Goal: Transaction & Acquisition: Download file/media

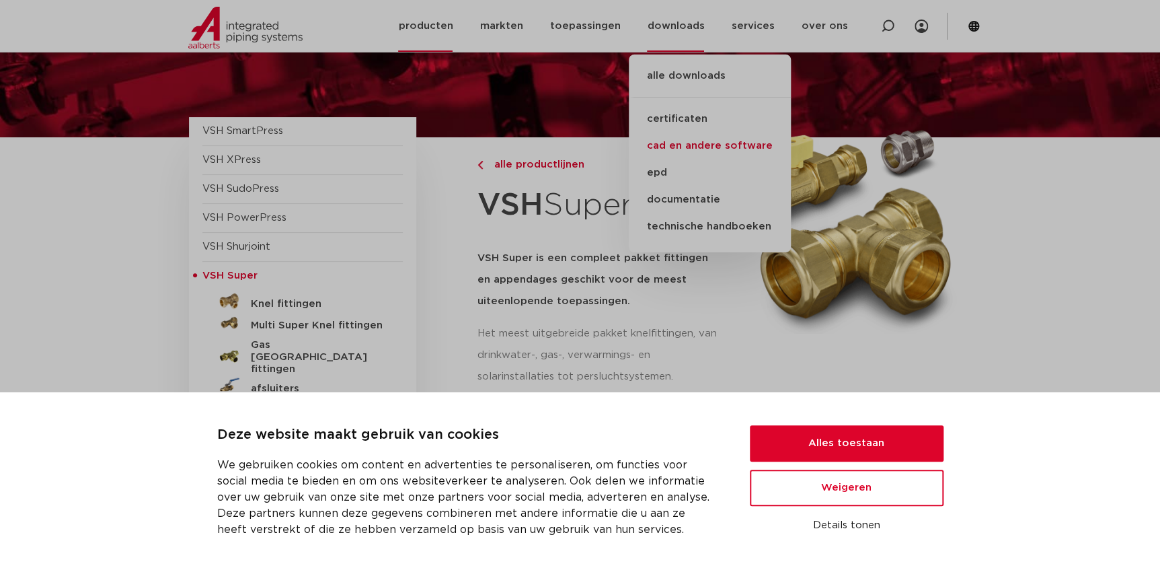
scroll to position [122, 0]
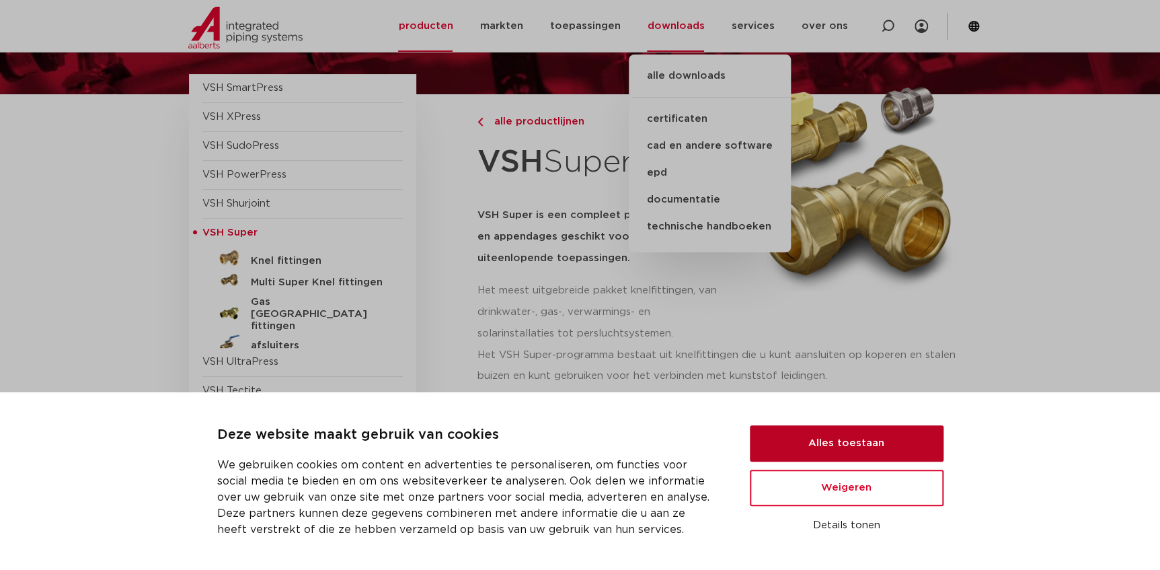
click at [800, 444] on button "Alles toestaan" at bounding box center [847, 443] width 194 height 36
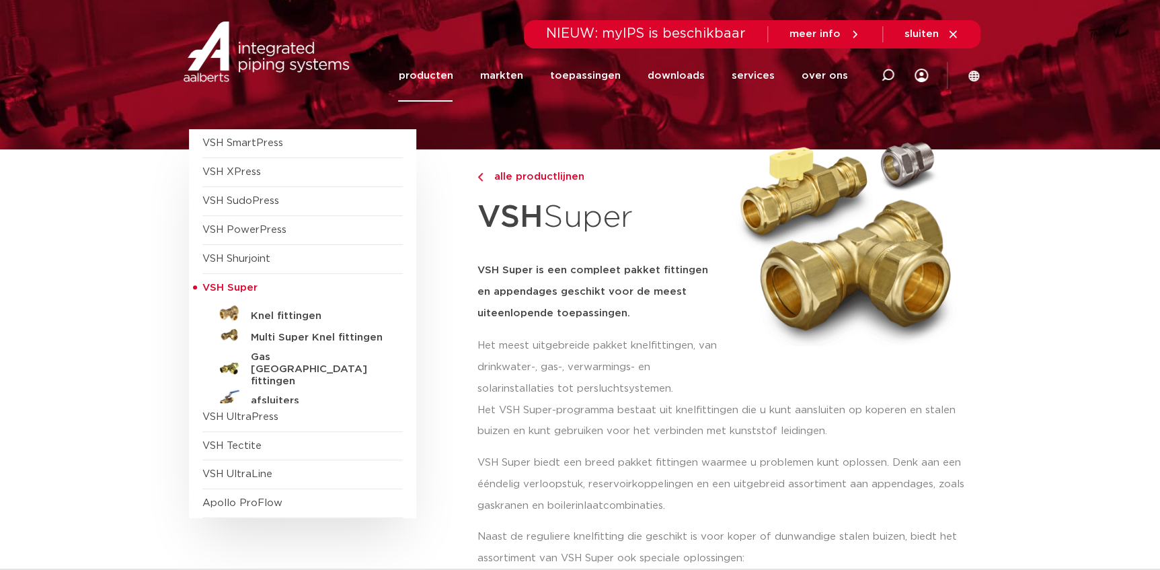
scroll to position [0, 0]
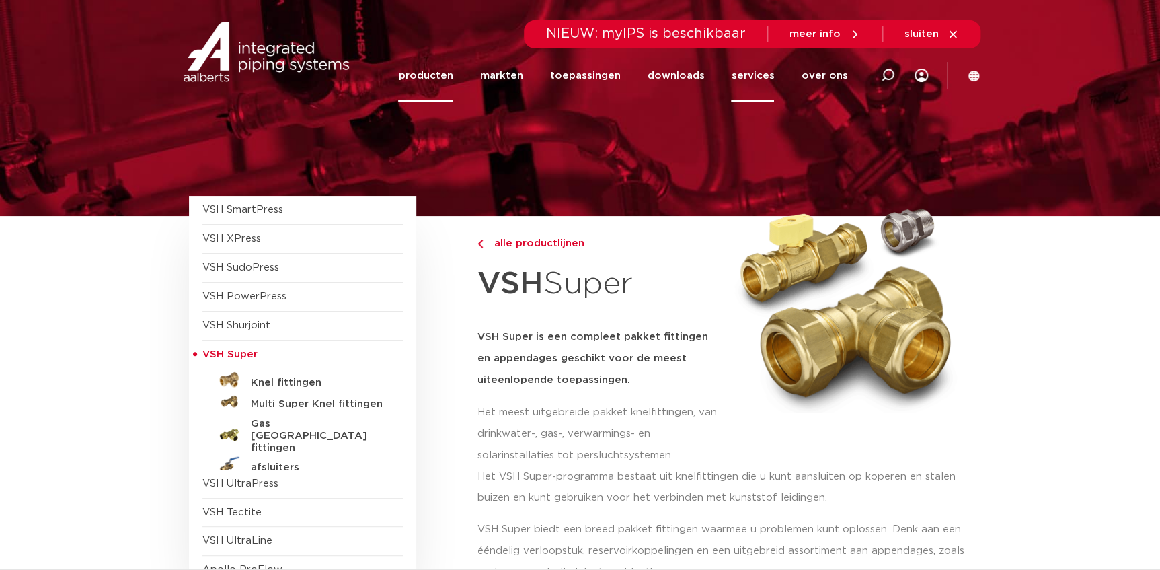
click at [753, 74] on link "services" at bounding box center [752, 76] width 43 height 52
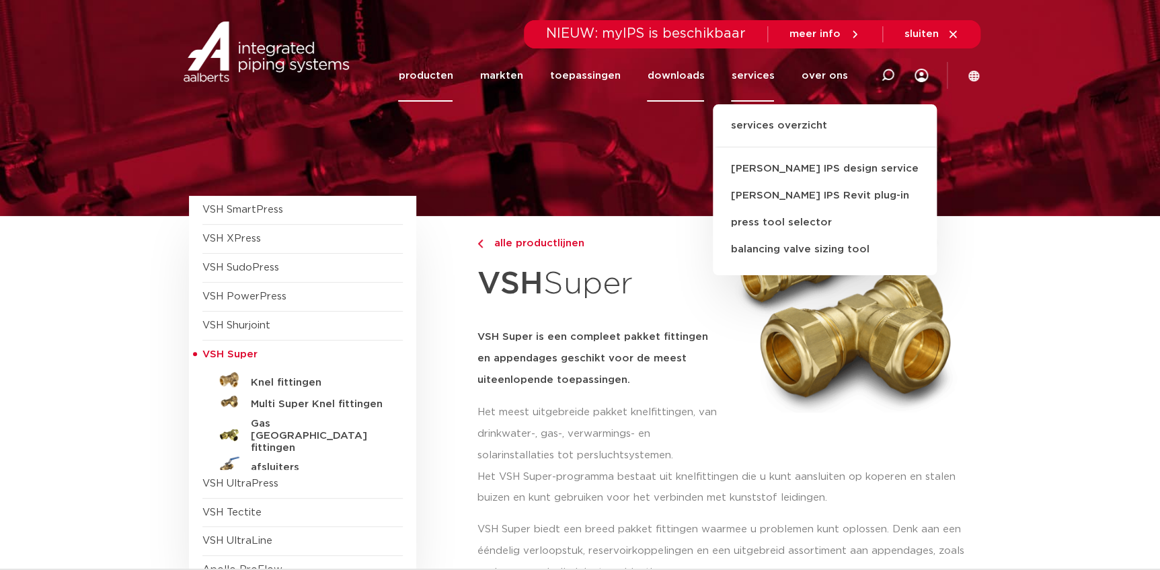
click at [703, 79] on link "downloads" at bounding box center [675, 76] width 57 height 52
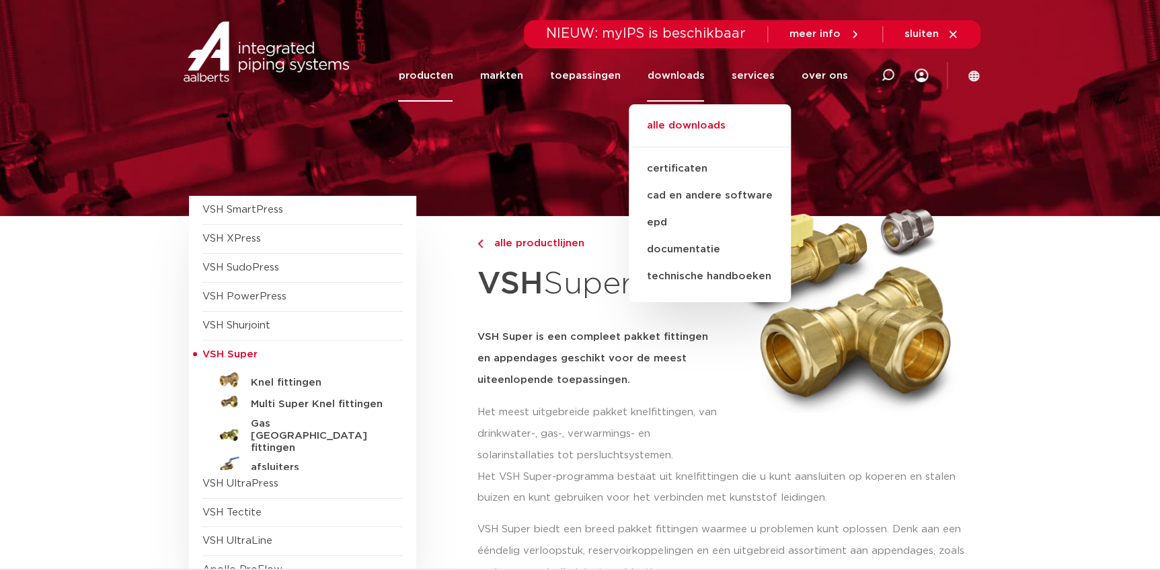
click at [692, 120] on link "alle downloads" at bounding box center [710, 133] width 162 height 30
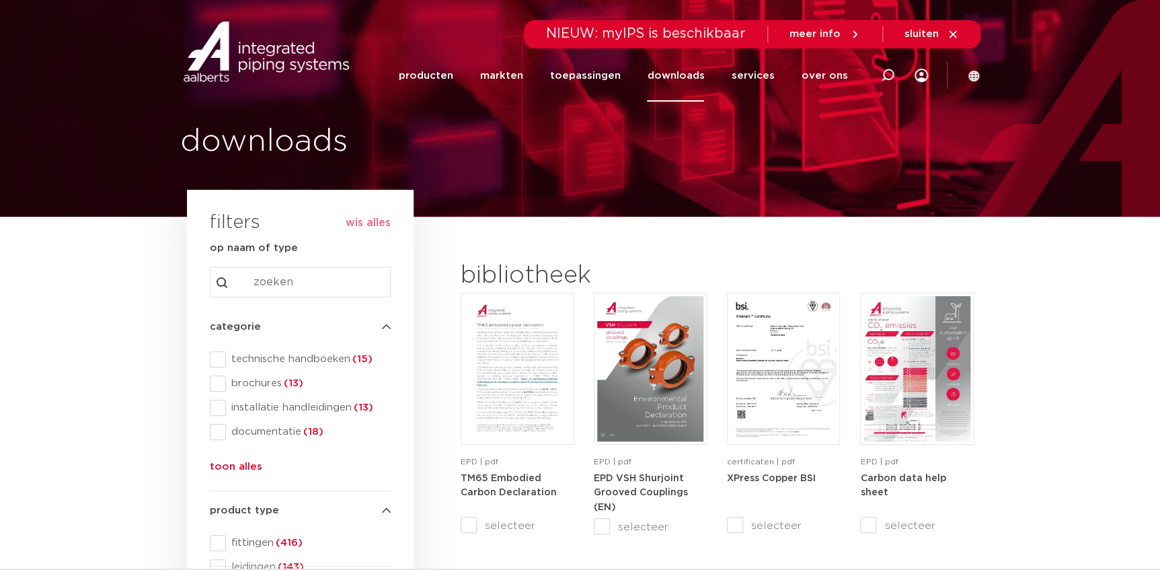
click at [241, 463] on button "toon alles" at bounding box center [236, 470] width 52 height 22
click at [241, 278] on input "Search content" at bounding box center [300, 282] width 181 height 30
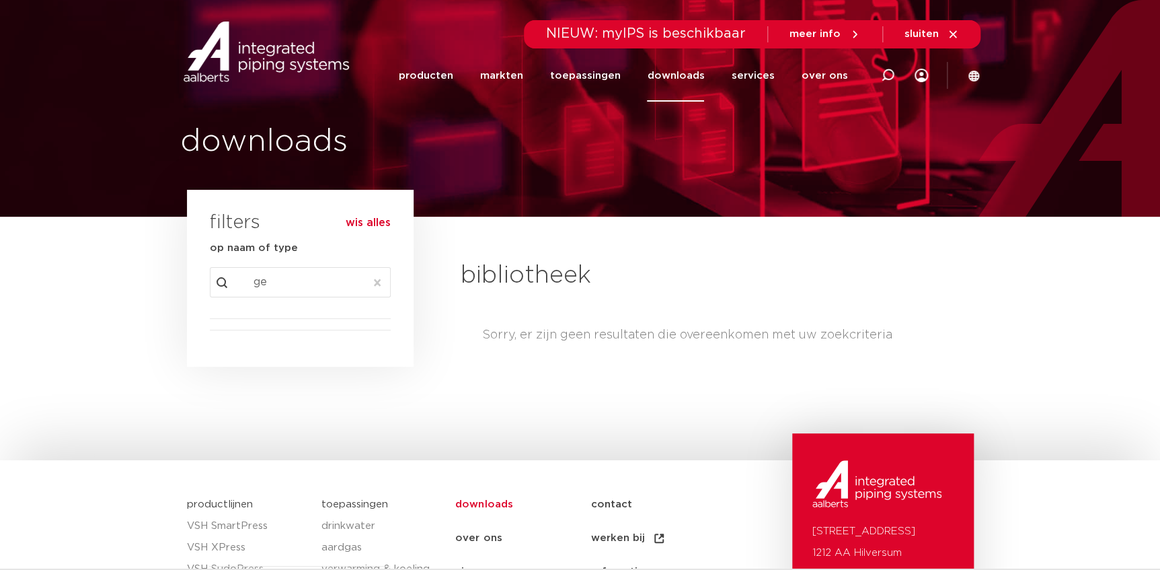
type input "g"
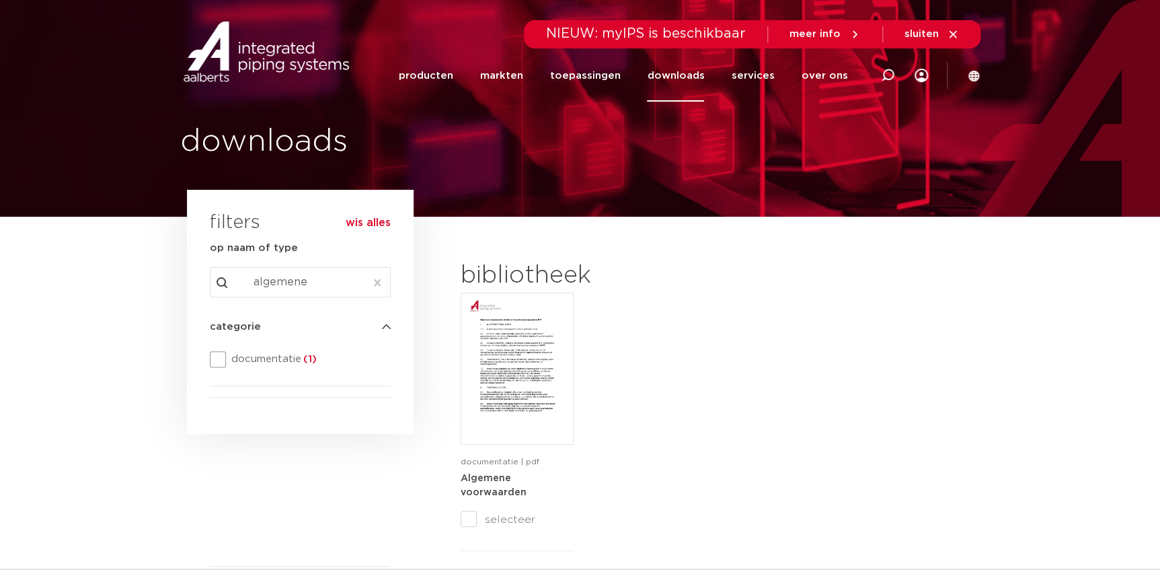
type input "algemene"
click at [242, 358] on span "documentatie (1)" at bounding box center [308, 358] width 165 height 13
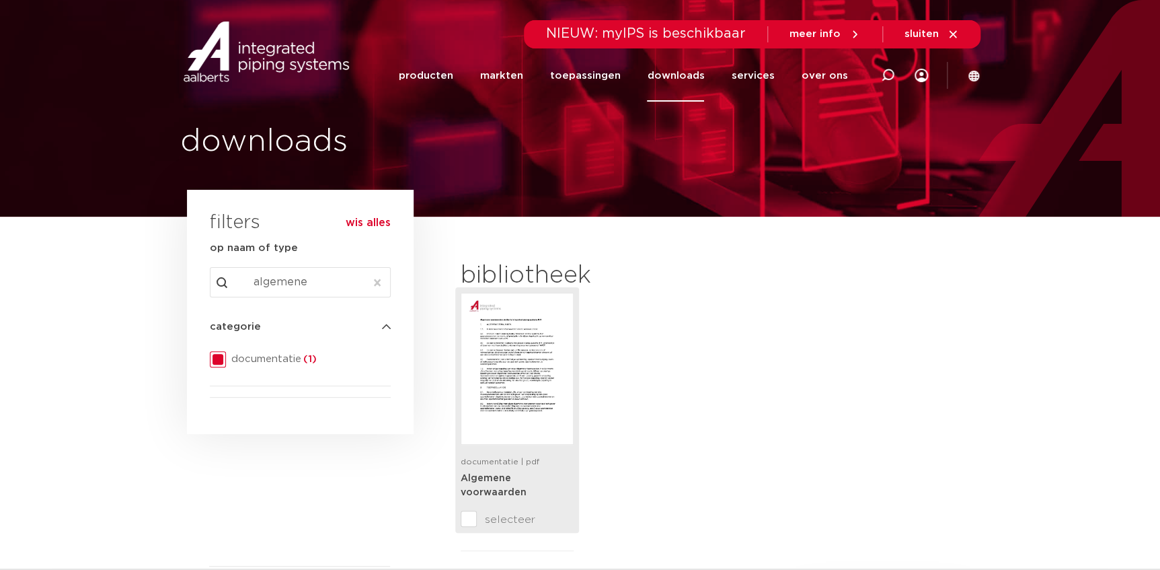
click at [494, 386] on img at bounding box center [517, 368] width 106 height 145
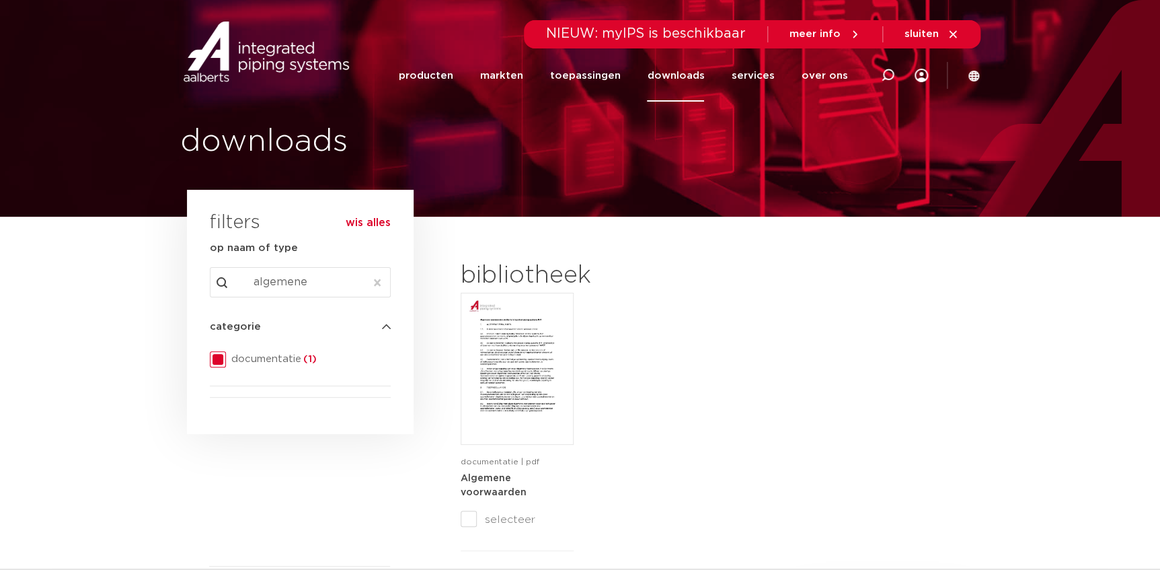
click at [975, 77] on icon at bounding box center [974, 76] width 12 height 12
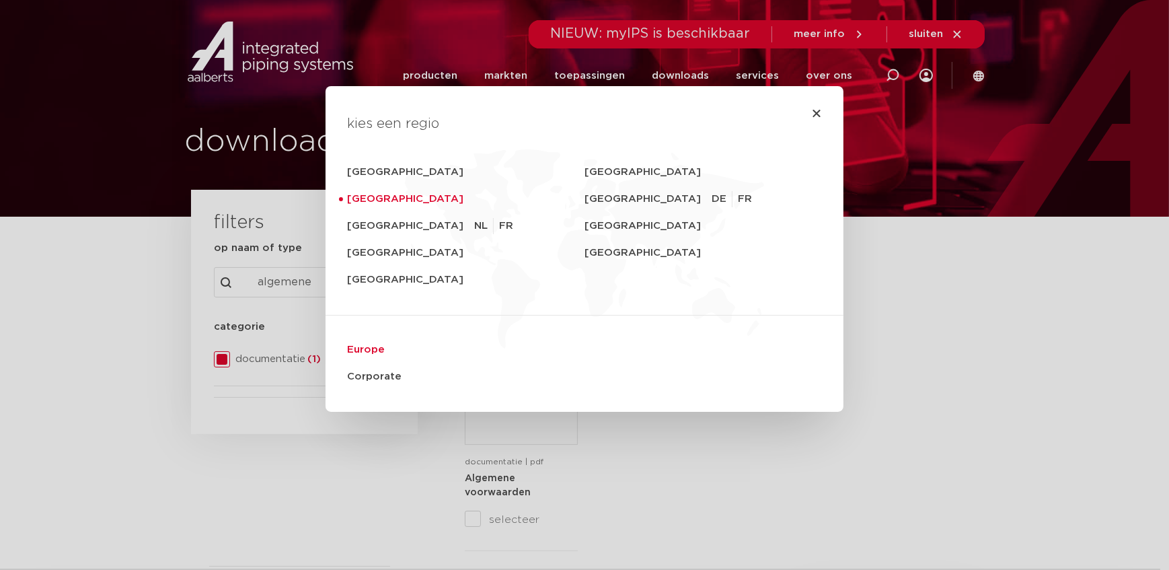
click at [371, 349] on link "Europe" at bounding box center [584, 349] width 475 height 27
